Goal: Task Accomplishment & Management: Complete application form

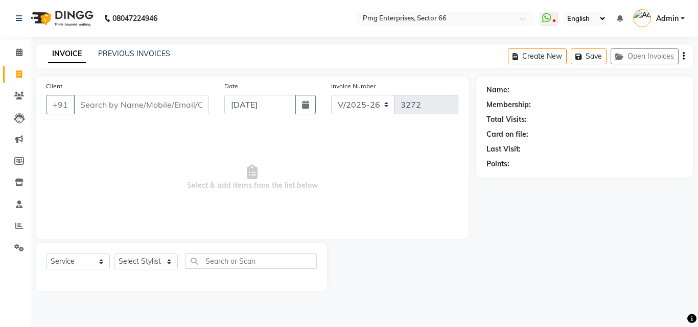
select select "889"
select select "service"
click at [145, 53] on link "PREVIOUS INVOICES" at bounding box center [134, 53] width 72 height 9
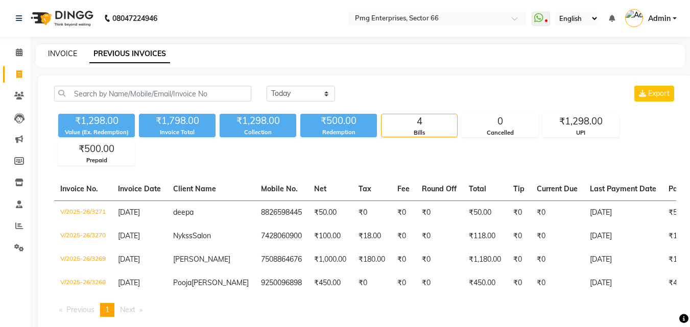
click at [55, 53] on link "INVOICE" at bounding box center [62, 53] width 29 height 9
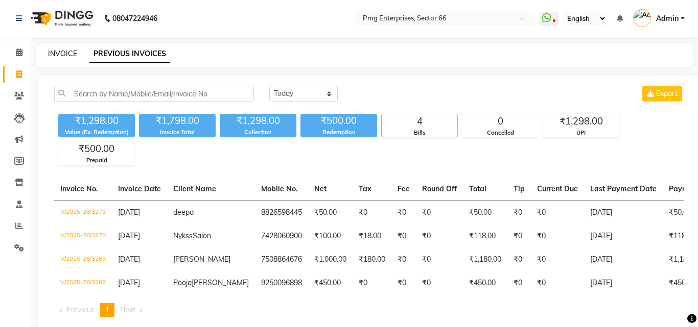
select select "889"
select select "service"
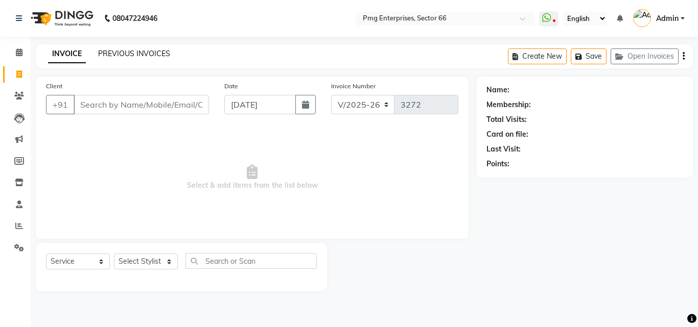
click at [146, 51] on link "PREVIOUS INVOICES" at bounding box center [134, 53] width 72 height 9
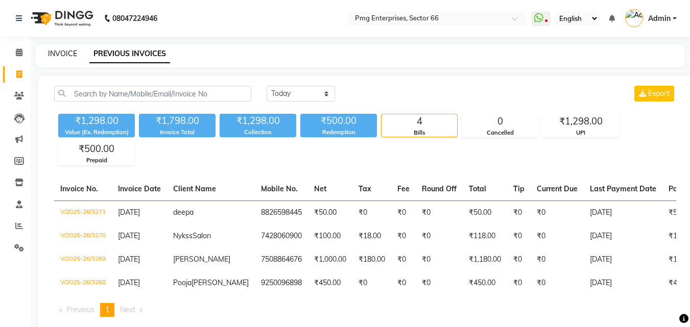
click at [61, 51] on link "INVOICE" at bounding box center [62, 53] width 29 height 9
select select "service"
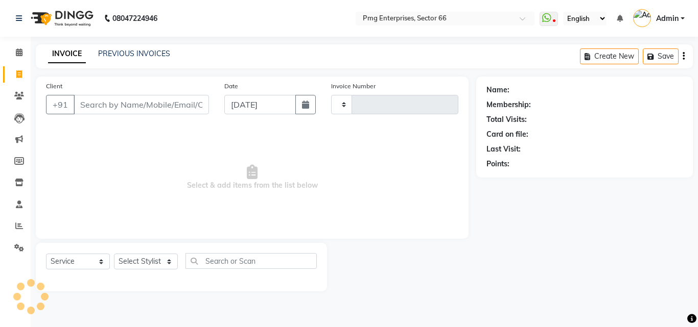
type input "3272"
select select "889"
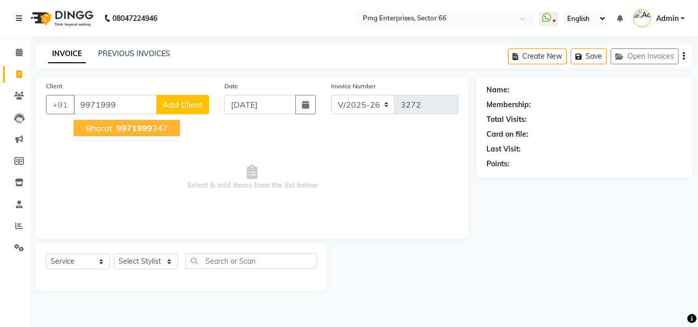
click at [94, 126] on span "Bharat" at bounding box center [99, 128] width 27 height 10
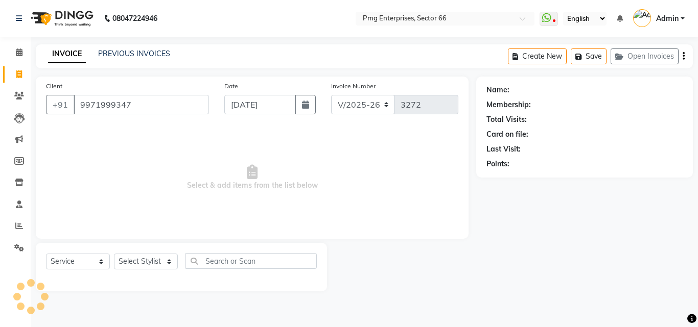
type input "9971999347"
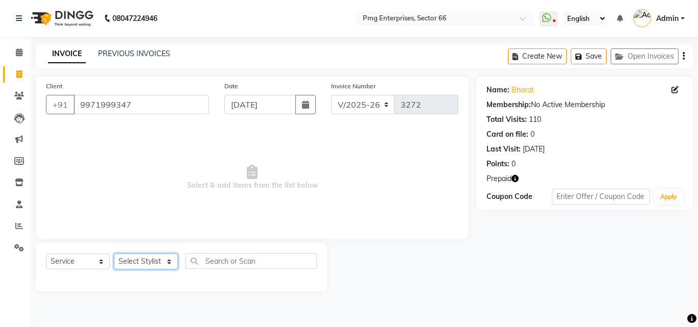
click at [146, 261] on select "Select Stylist [PERSON_NAME] Counter [PERSON_NAME] [PERSON_NAME] [PERSON_NAME] …" at bounding box center [146, 262] width 64 height 16
select select "52446"
click at [114, 254] on select "Select Stylist [PERSON_NAME] Counter [PERSON_NAME] [PERSON_NAME] [PERSON_NAME] …" at bounding box center [146, 262] width 64 height 16
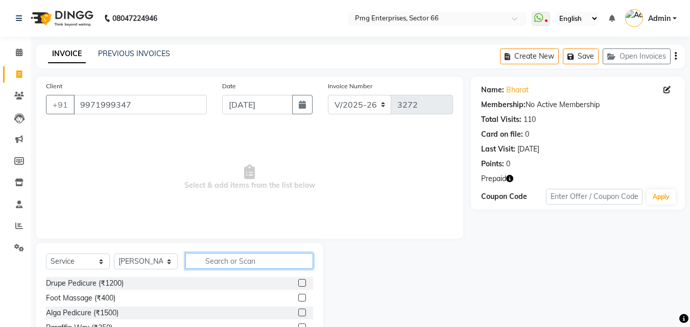
click at [206, 259] on input "text" at bounding box center [249, 261] width 128 height 16
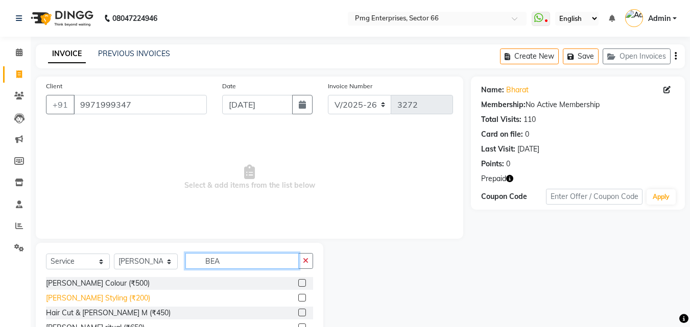
type input "BEA"
click at [93, 295] on div "[PERSON_NAME] Styling (₹200)" at bounding box center [98, 298] width 104 height 11
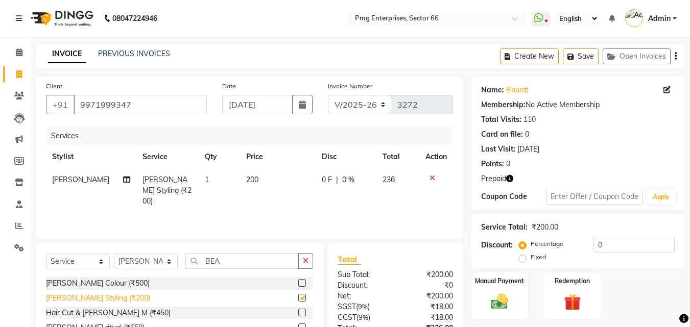
checkbox input "false"
click at [147, 267] on select "Select Stylist [PERSON_NAME] Counter [PERSON_NAME] [PERSON_NAME] [PERSON_NAME] …" at bounding box center [146, 262] width 64 height 16
select select "67091"
click at [114, 254] on select "Select Stylist [PERSON_NAME] Counter [PERSON_NAME] [PERSON_NAME] [PERSON_NAME] …" at bounding box center [146, 262] width 64 height 16
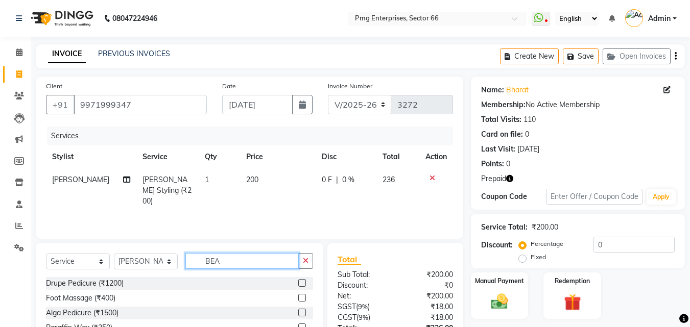
click at [236, 261] on input "BEA" at bounding box center [241, 261] width 113 height 16
type input "B"
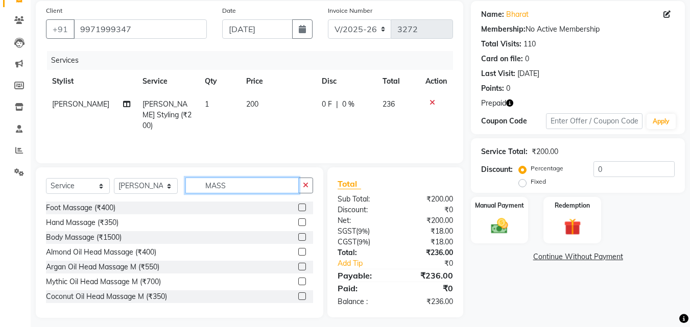
scroll to position [82, 0]
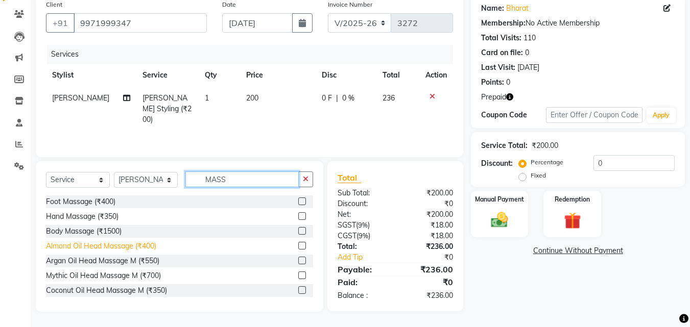
type input "MASS"
click at [91, 243] on div "Almond Oil Head Massage (₹400)" at bounding box center [101, 246] width 110 height 11
checkbox input "false"
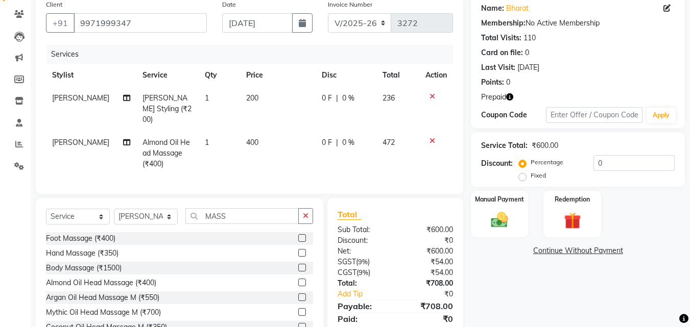
click at [273, 134] on td "400" at bounding box center [278, 153] width 76 height 44
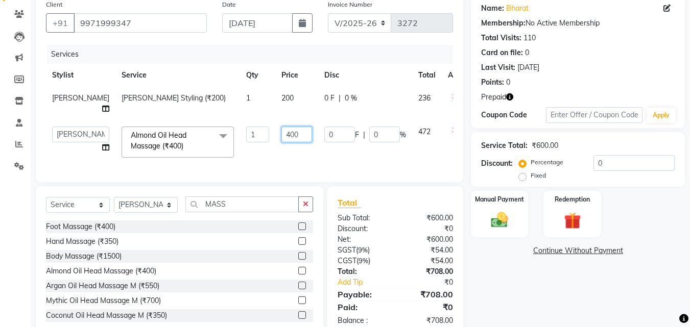
click at [281, 134] on input "400" at bounding box center [296, 135] width 31 height 16
type input "450"
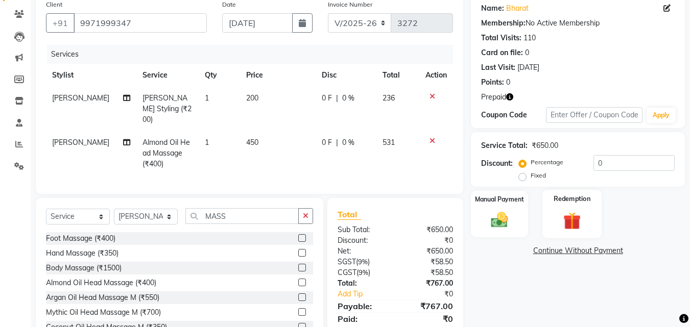
click at [581, 211] on img at bounding box center [572, 221] width 29 height 22
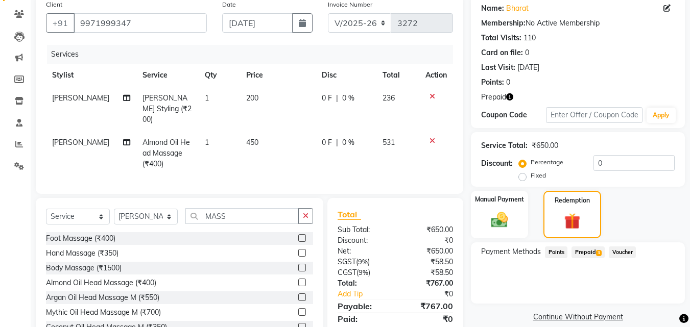
click at [585, 250] on span "Prepaid 3" at bounding box center [588, 253] width 33 height 12
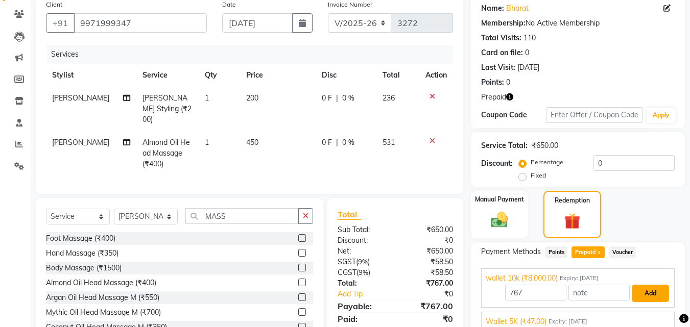
click at [645, 293] on button "Add" at bounding box center [650, 293] width 37 height 17
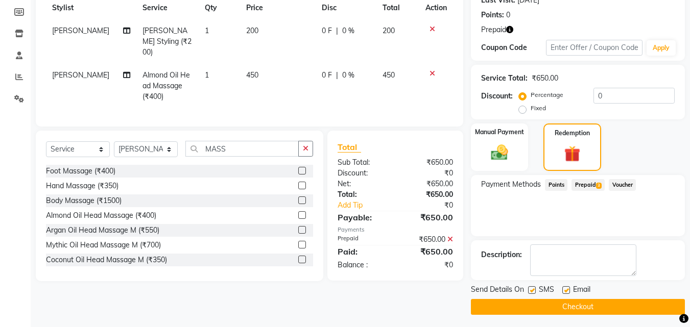
scroll to position [152, 0]
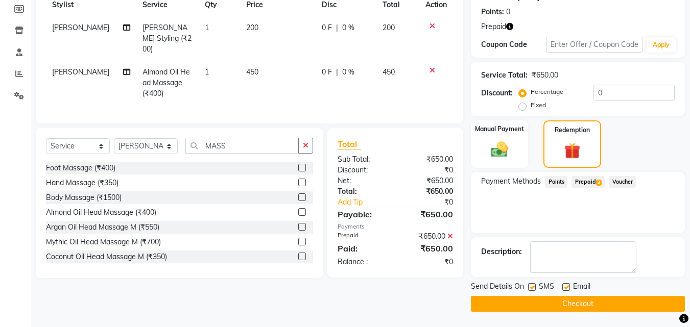
click at [654, 305] on button "Checkout" at bounding box center [578, 304] width 214 height 16
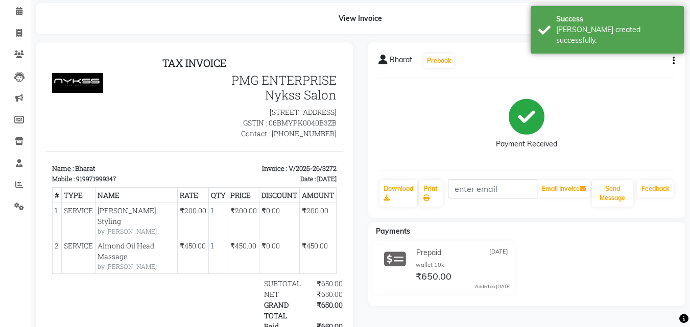
scroll to position [41, 0]
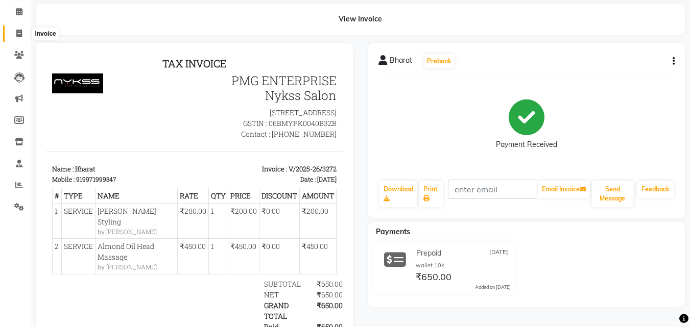
click at [16, 36] on icon at bounding box center [19, 34] width 6 height 8
select select "service"
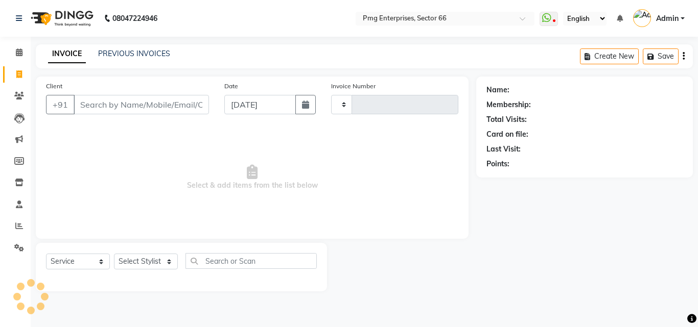
type input "3273"
select select "889"
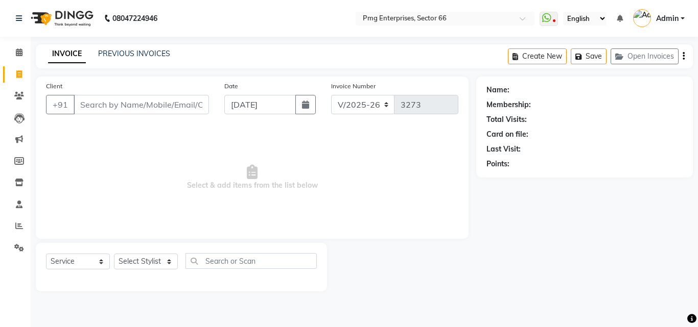
click at [14, 36] on nav "08047224946 Select Location × Pmg Enterprises, Sector 66 WhatsApp Status ✕ Stat…" at bounding box center [349, 18] width 698 height 37
click at [149, 263] on select "Select Stylist [PERSON_NAME] Counter [PERSON_NAME] [PERSON_NAME] [PERSON_NAME] …" at bounding box center [146, 262] width 64 height 16
select select "78814"
click at [114, 254] on select "Select Stylist [PERSON_NAME] Counter [PERSON_NAME] [PERSON_NAME] [PERSON_NAME] …" at bounding box center [146, 262] width 64 height 16
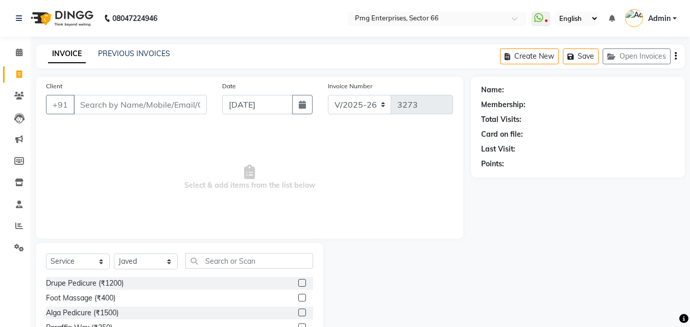
click at [219, 271] on div "Select Service Product Membership Package Voucher Prepaid Gift Card Select Styl…" at bounding box center [179, 265] width 267 height 24
click at [221, 263] on input "text" at bounding box center [249, 261] width 128 height 16
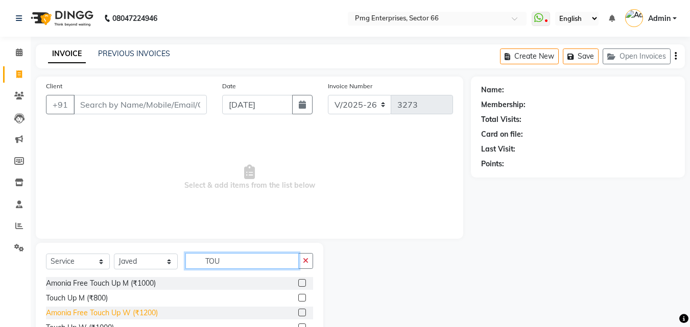
type input "TOU"
click at [152, 312] on div "Amonia Free Touch Up W (₹1200)" at bounding box center [102, 313] width 112 height 11
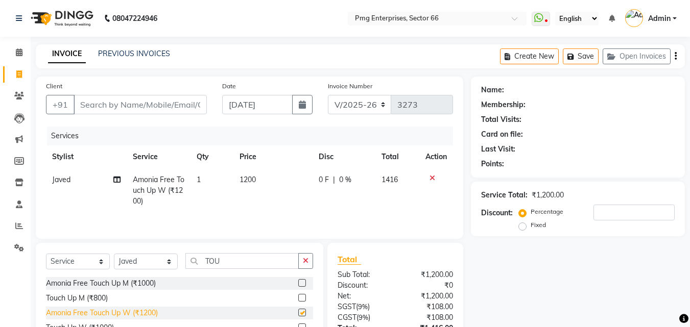
checkbox input "false"
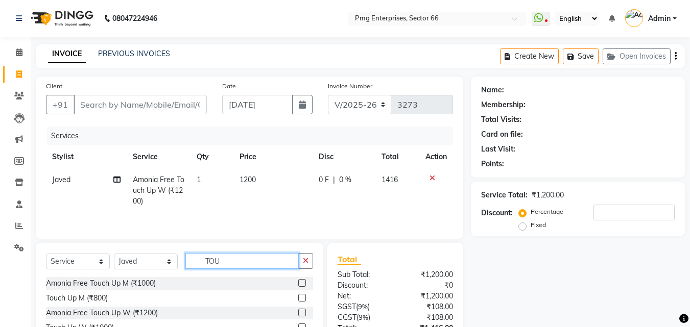
click at [251, 260] on input "TOU" at bounding box center [241, 261] width 113 height 16
type input "T"
type input "SHA"
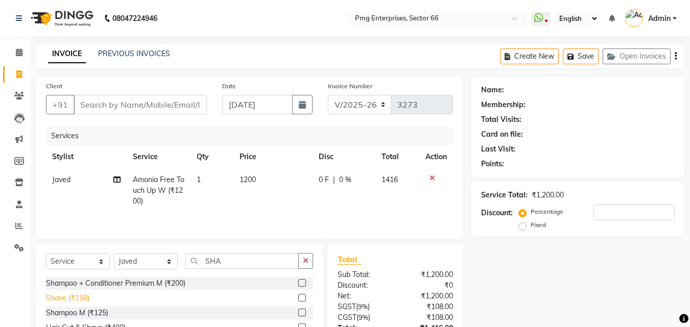
click at [78, 298] on div "Shave (₹150)" at bounding box center [67, 298] width 43 height 11
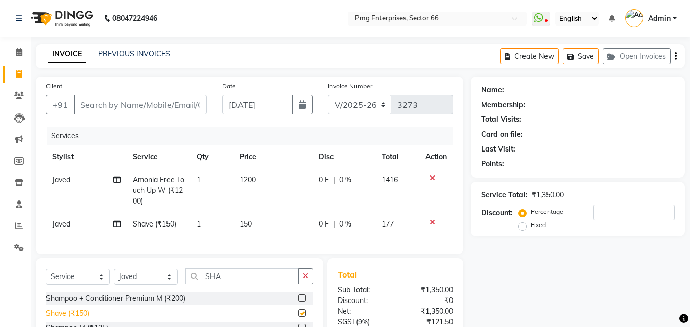
checkbox input "false"
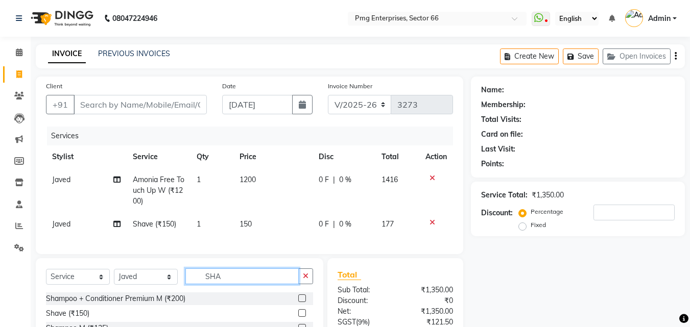
click at [223, 284] on input "SHA" at bounding box center [241, 277] width 113 height 16
type input "S"
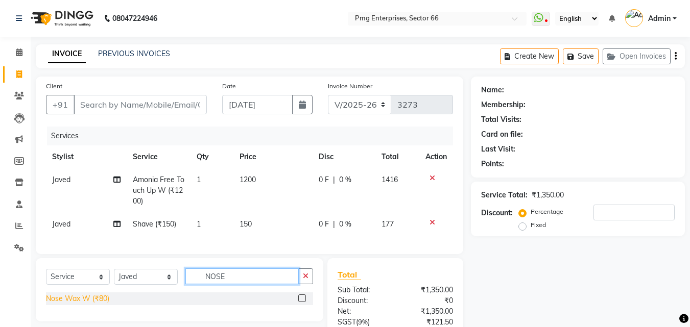
type input "NOSE"
click at [107, 304] on div "Nose Wax W (₹80)" at bounding box center [77, 299] width 63 height 11
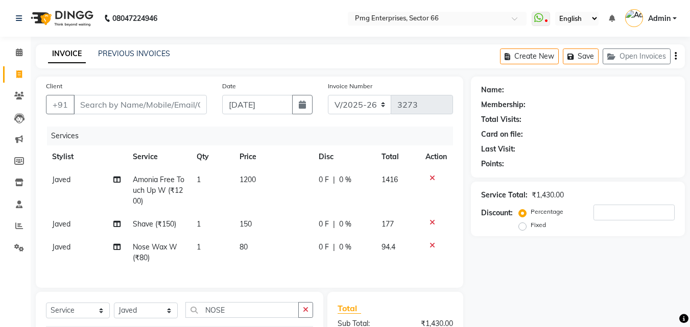
checkbox input "false"
click at [261, 242] on td "80" at bounding box center [272, 253] width 79 height 34
select select "78814"
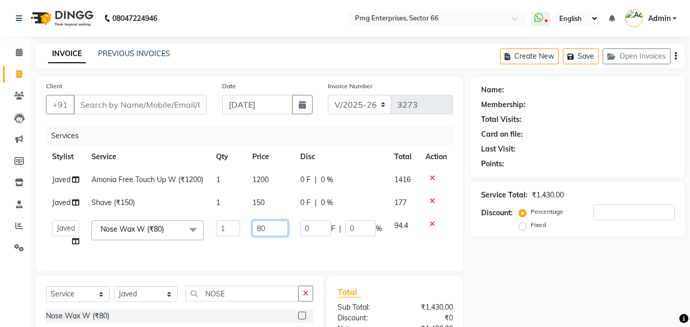
click at [270, 236] on input "80" at bounding box center [269, 229] width 35 height 16
type input "8"
type input "100"
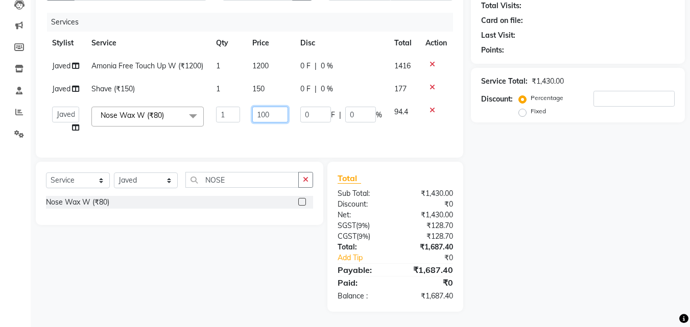
scroll to position [132, 0]
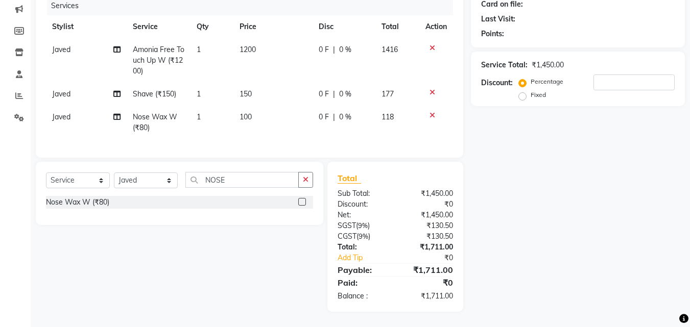
click at [689, 6] on div "Name: Membership: Total Visits: Card on file: Last Visit: Points: Service Total…" at bounding box center [582, 129] width 222 height 366
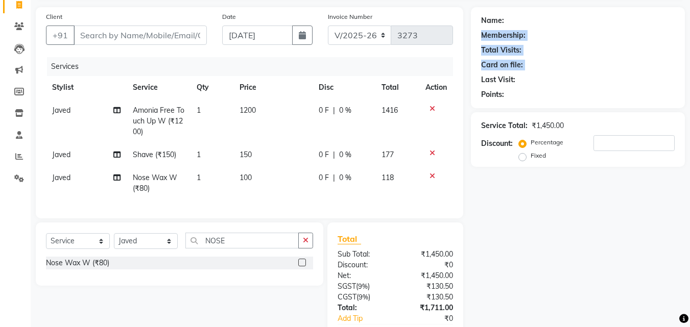
click at [689, 7] on div "Name: Membership: Total Visits: Card on file: Last Visit: Points: Service Total…" at bounding box center [582, 190] width 222 height 366
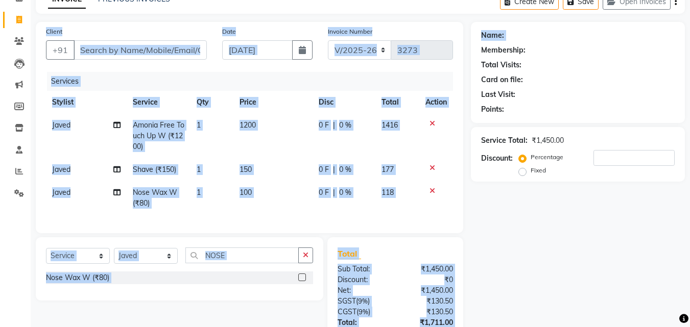
scroll to position [22, 0]
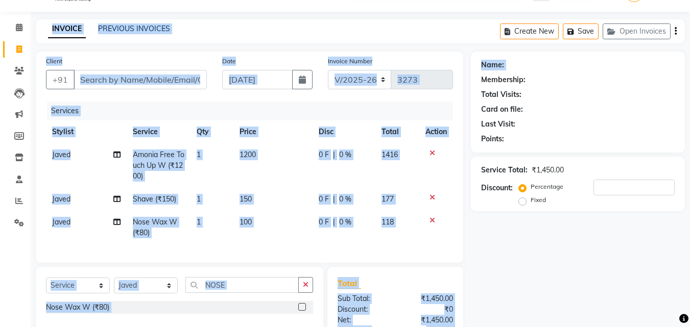
click at [689, 6] on app-home "08047224946 Select Location × Pmg Enterprises, Sector 66 WhatsApp Status ✕ Stat…" at bounding box center [345, 204] width 690 height 458
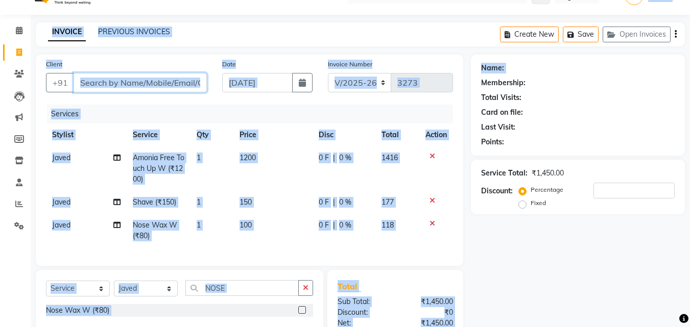
click at [196, 76] on input "Client" at bounding box center [140, 82] width 133 height 19
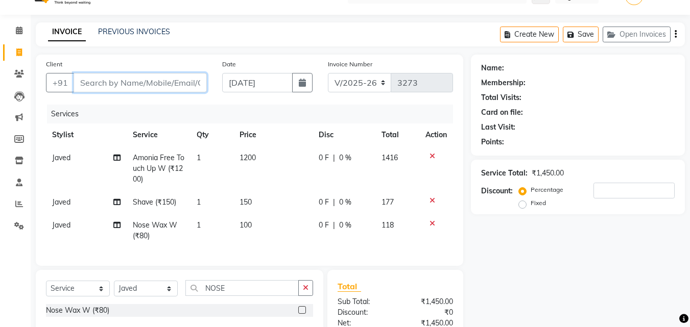
type input "9"
type input "0"
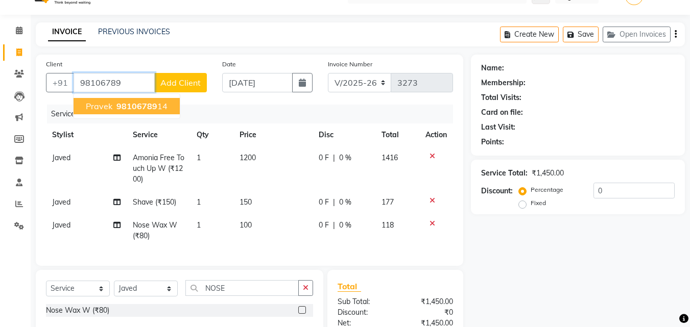
click at [158, 103] on ngb-highlight "98106789 14" at bounding box center [140, 106] width 53 height 10
type input "9810678914"
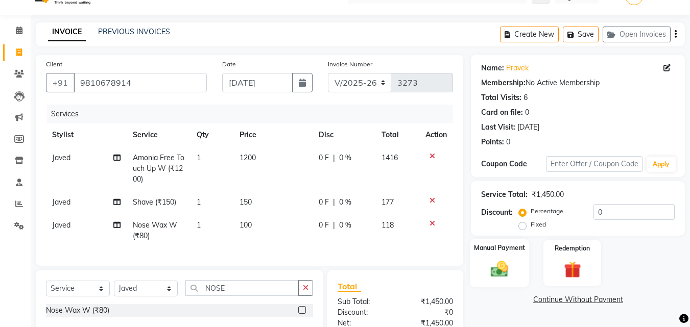
click at [511, 269] on img at bounding box center [499, 269] width 29 height 20
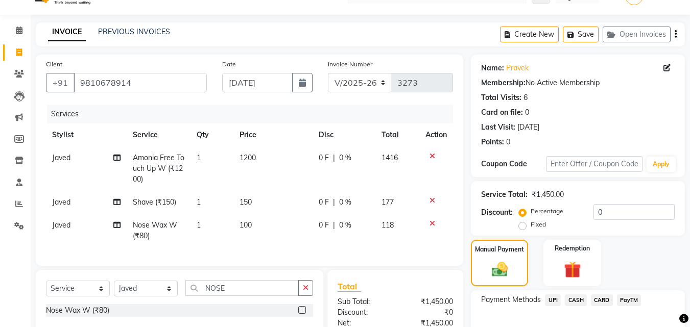
click at [556, 299] on span "UPI" at bounding box center [553, 301] width 16 height 12
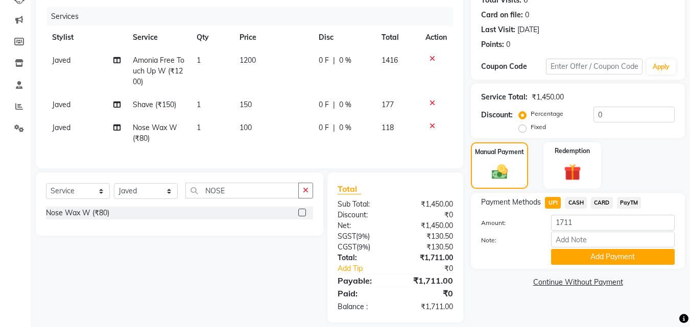
scroll to position [124, 0]
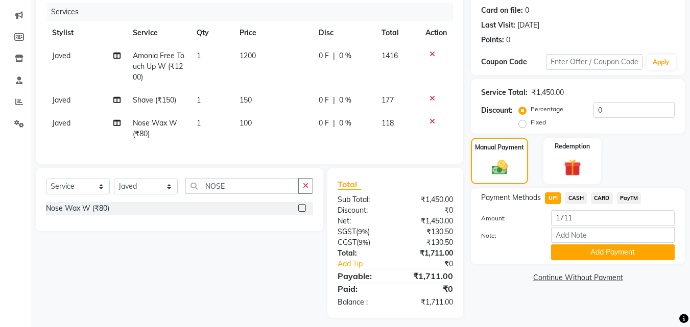
click at [433, 122] on icon at bounding box center [433, 121] width 6 height 7
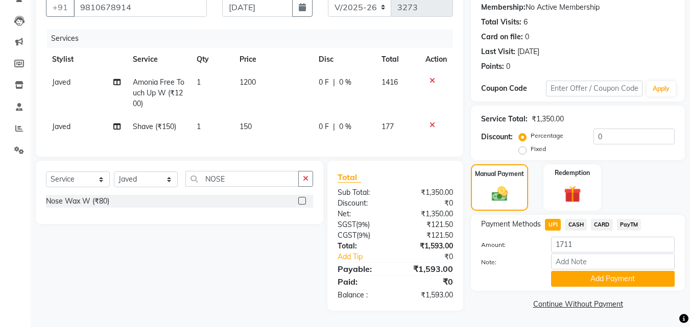
scroll to position [104, 0]
click at [101, 203] on div "Nose Wax W (₹80)" at bounding box center [77, 201] width 63 height 11
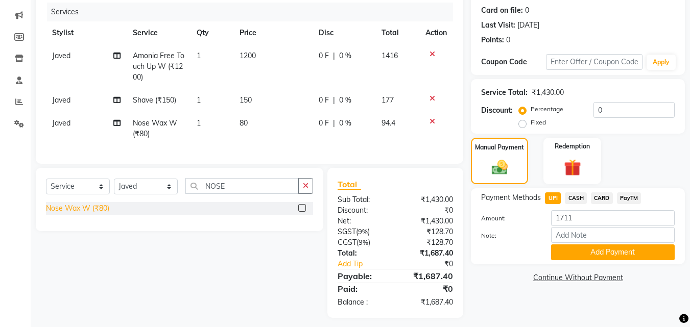
checkbox input "false"
click at [584, 218] on input "1711" at bounding box center [613, 218] width 124 height 16
type input "1"
type input "1687"
click at [607, 254] on button "Add Payment" at bounding box center [613, 253] width 124 height 16
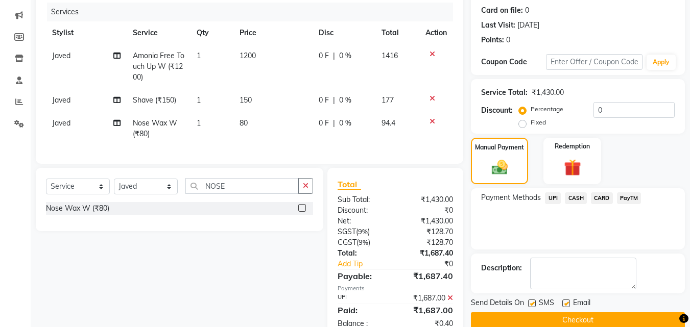
click at [632, 317] on button "Checkout" at bounding box center [578, 321] width 214 height 16
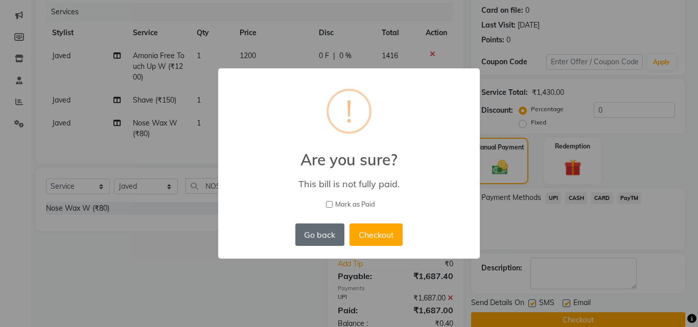
click at [320, 237] on button "Go back" at bounding box center [319, 235] width 49 height 22
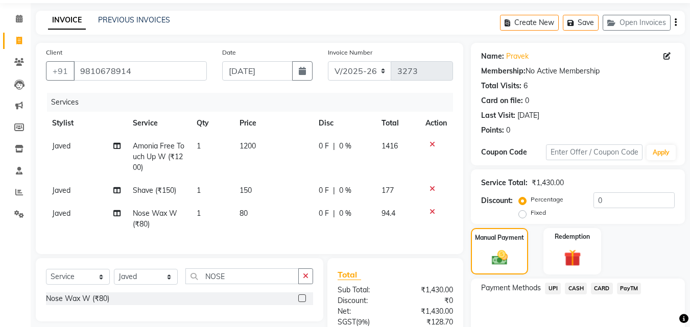
scroll to position [23, 0]
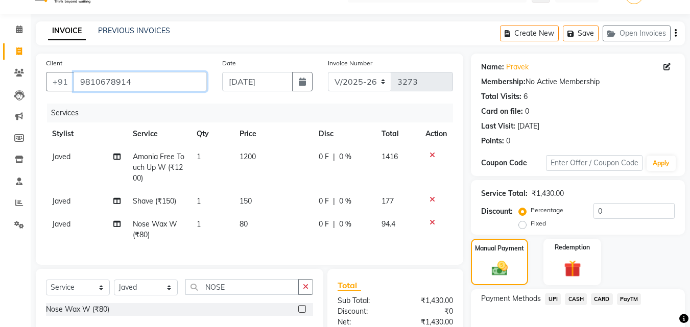
click at [140, 77] on input "9810678914" at bounding box center [140, 81] width 133 height 19
click at [20, 52] on icon at bounding box center [19, 51] width 6 height 8
select select "service"
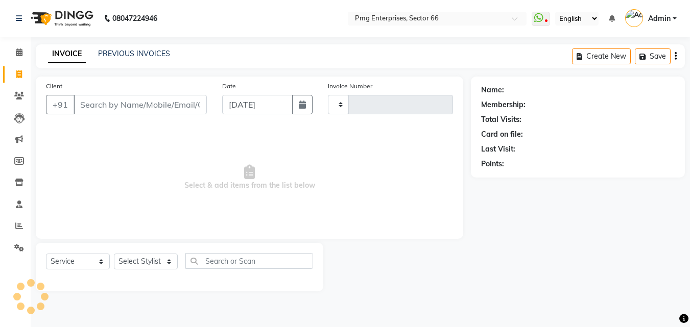
scroll to position [0, 0]
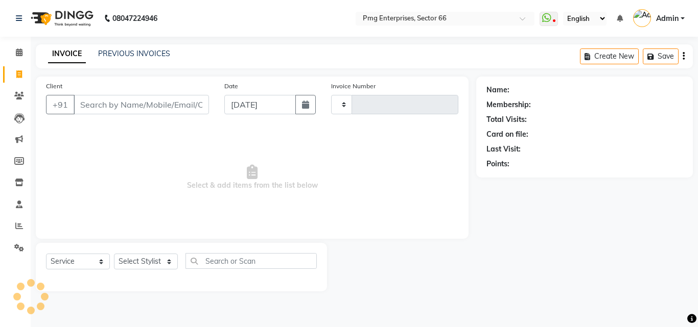
type input "3273"
select select "889"
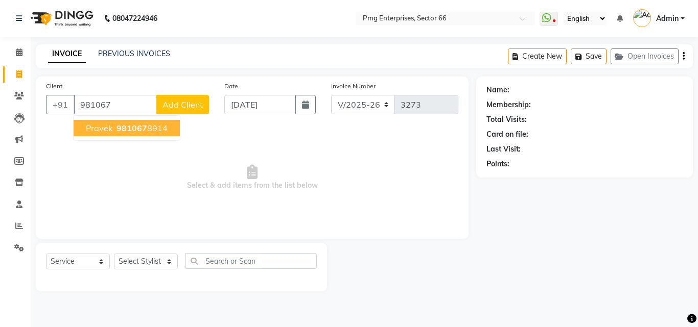
click at [157, 127] on ngb-highlight "981067 8914" at bounding box center [140, 128] width 53 height 10
type input "9810678914"
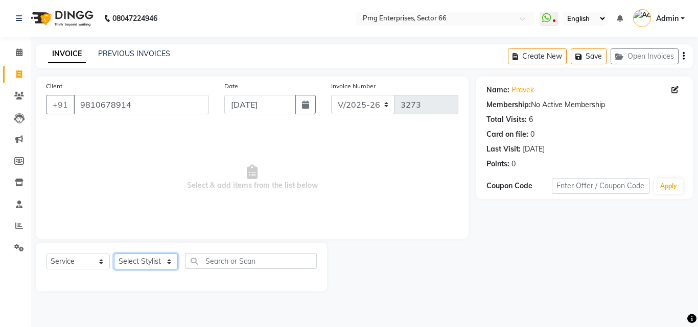
click at [152, 260] on select "Select Stylist [PERSON_NAME] Counter [PERSON_NAME] [PERSON_NAME] [PERSON_NAME] …" at bounding box center [146, 262] width 64 height 16
select select "78814"
click at [114, 254] on select "Select Stylist [PERSON_NAME] Counter [PERSON_NAME] [PERSON_NAME] [PERSON_NAME] …" at bounding box center [146, 262] width 64 height 16
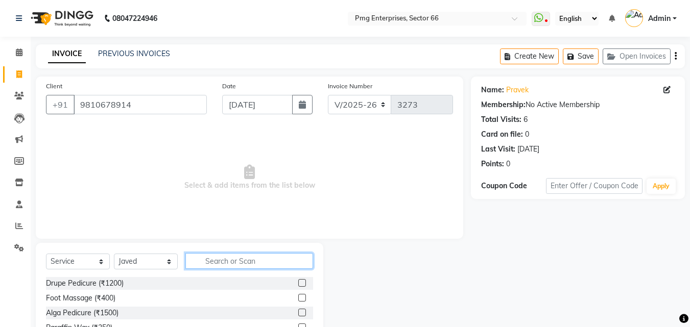
click at [212, 258] on input "text" at bounding box center [249, 261] width 128 height 16
type input "TOU"
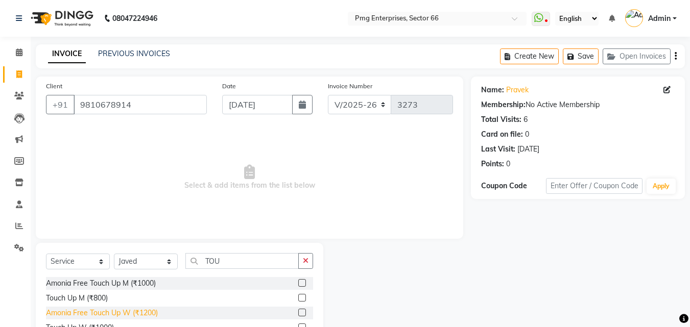
click at [152, 312] on div "Amonia Free Touch Up W (₹1200)" at bounding box center [102, 313] width 112 height 11
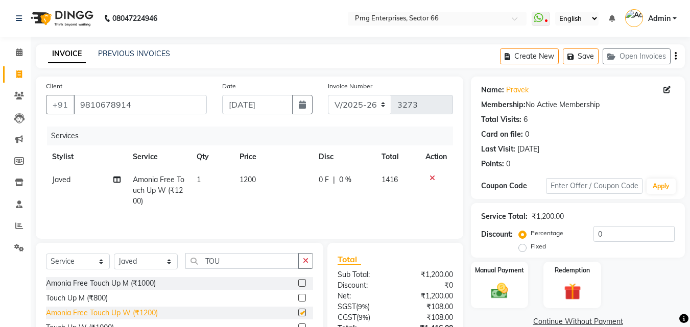
checkbox input "false"
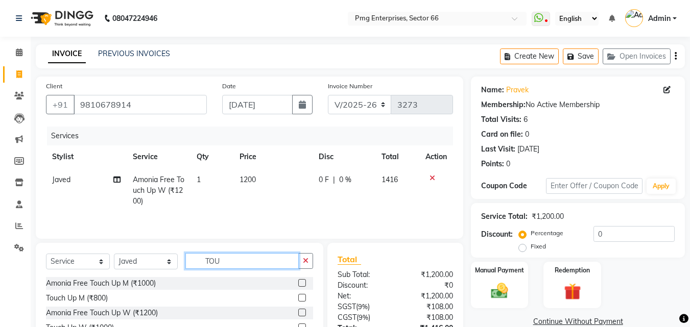
click at [227, 262] on input "TOU" at bounding box center [241, 261] width 113 height 16
type input "T"
type input "SHA"
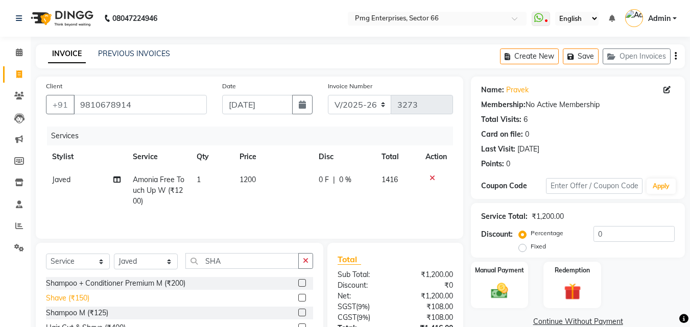
click at [76, 298] on div "Shave (₹150)" at bounding box center [67, 298] width 43 height 11
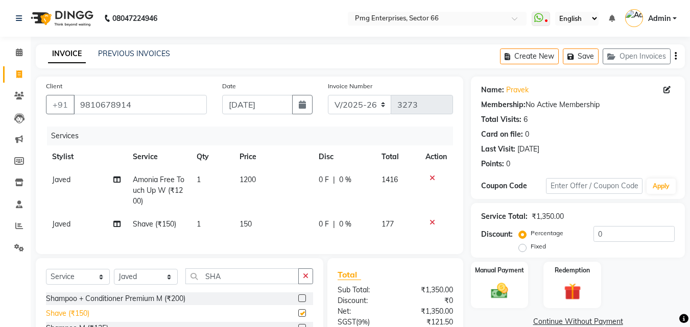
checkbox input "false"
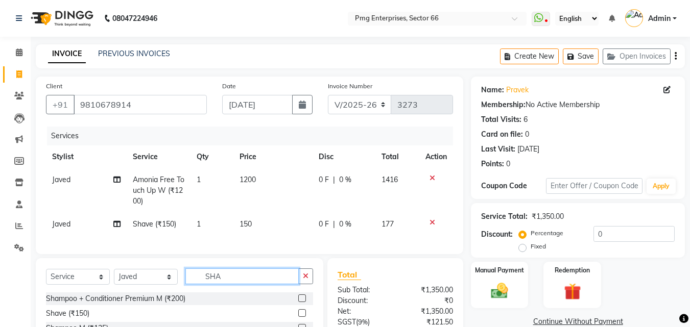
click at [222, 283] on input "SHA" at bounding box center [241, 277] width 113 height 16
type input "S"
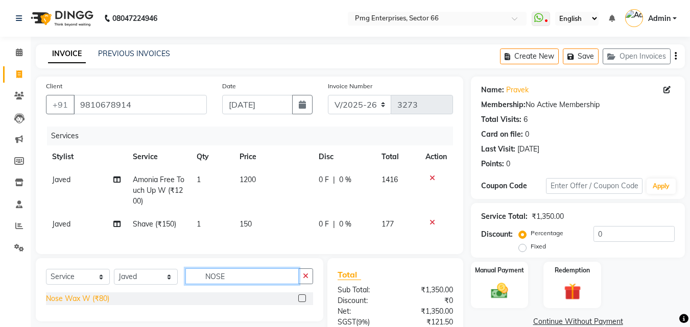
type input "NOSE"
click at [99, 304] on div "Nose Wax W (₹80)" at bounding box center [77, 299] width 63 height 11
checkbox input "false"
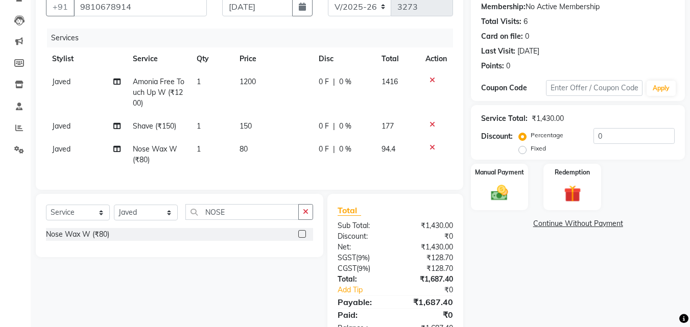
scroll to position [116, 0]
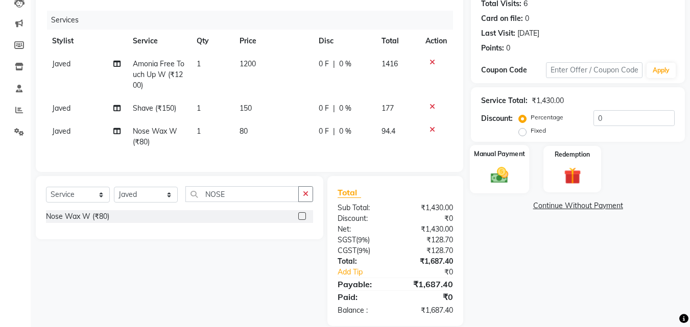
click at [512, 171] on img at bounding box center [499, 175] width 29 height 20
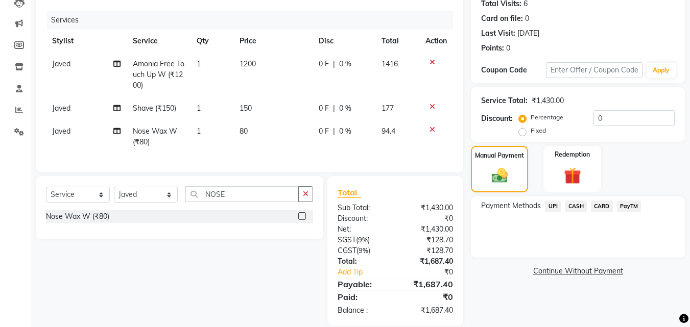
click at [551, 208] on span "UPI" at bounding box center [553, 207] width 16 height 12
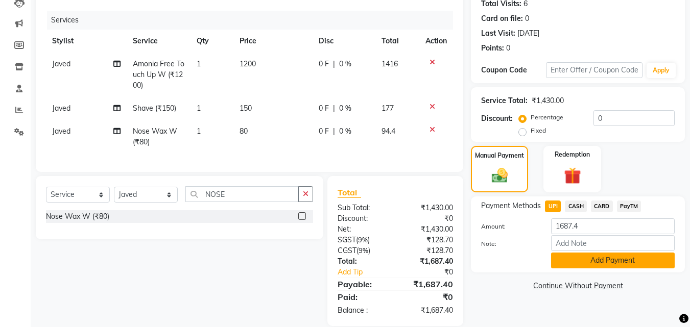
click at [607, 254] on button "Add Payment" at bounding box center [613, 261] width 124 height 16
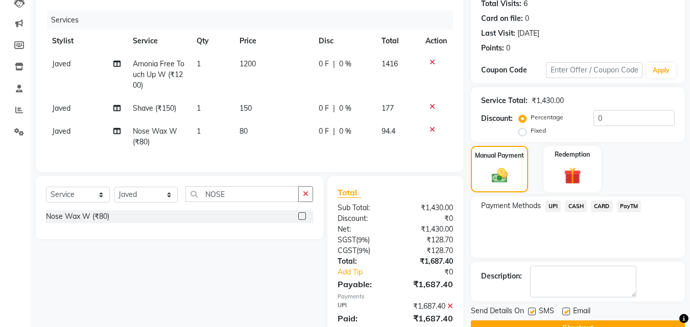
click at [644, 321] on button "Checkout" at bounding box center [578, 329] width 214 height 16
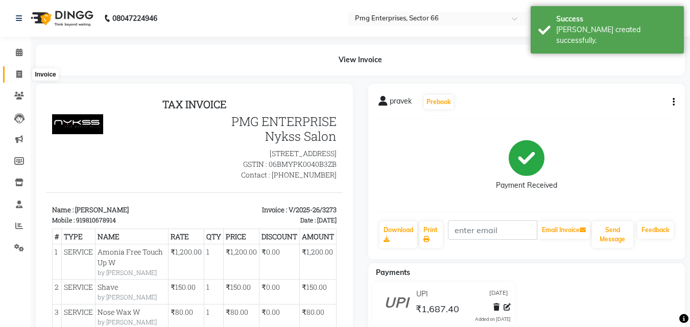
click at [19, 74] on icon at bounding box center [19, 74] width 6 height 8
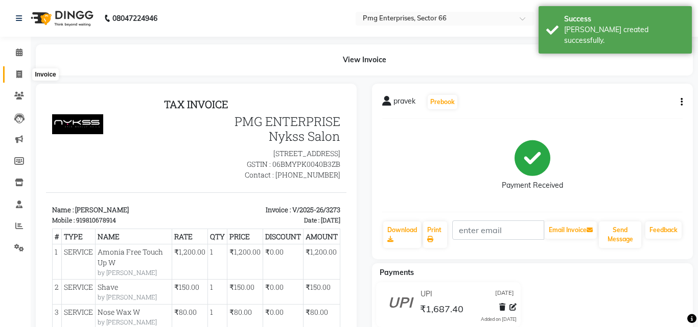
select select "889"
select select "service"
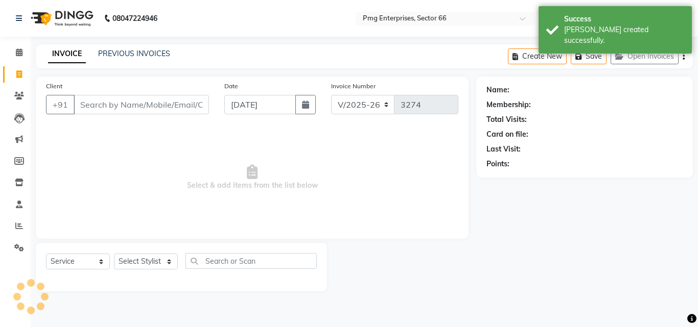
click at [19, 74] on icon at bounding box center [19, 74] width 6 height 8
select select "889"
select select "service"
